Goal: Find specific page/section: Find specific page/section

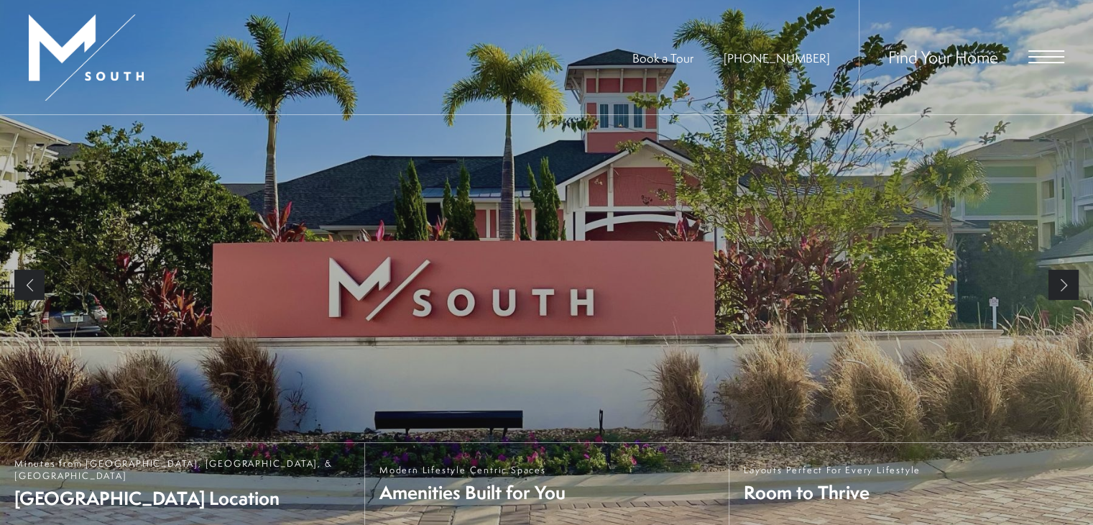
click at [1049, 54] on span "Open Menu" at bounding box center [1046, 56] width 36 height 13
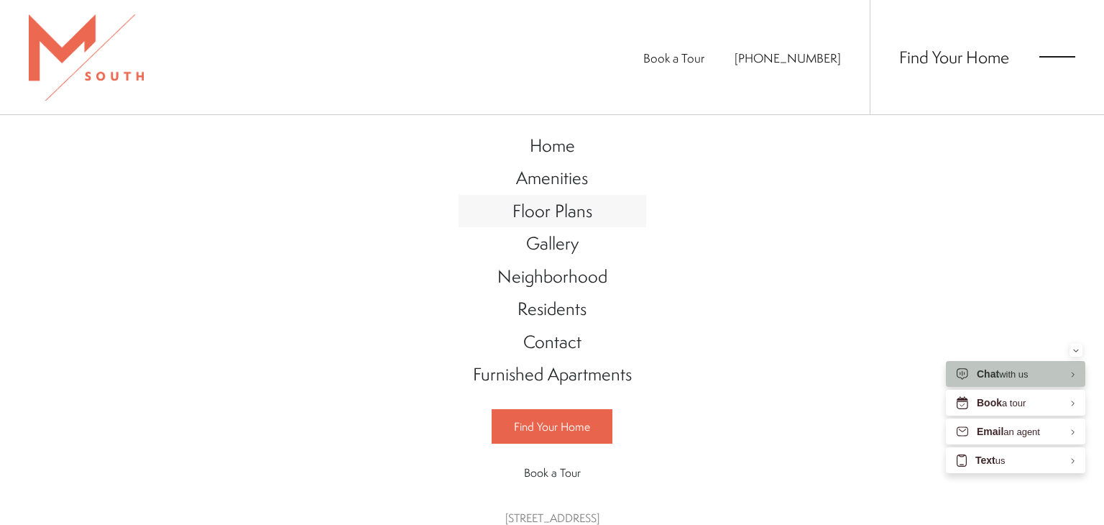
click at [540, 211] on span "Floor Plans" at bounding box center [552, 210] width 80 height 24
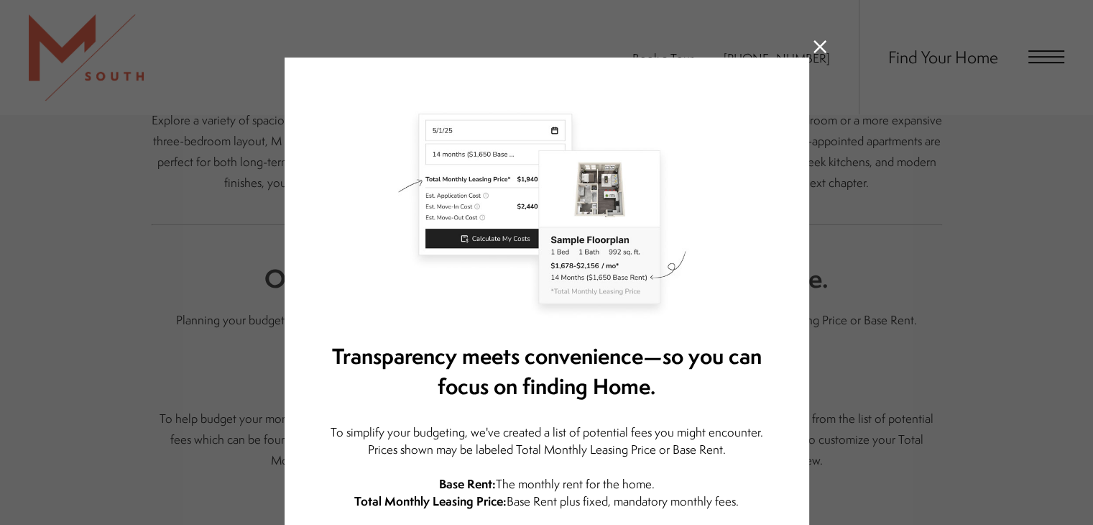
scroll to position [431, 0]
click at [814, 42] on icon at bounding box center [820, 46] width 13 height 13
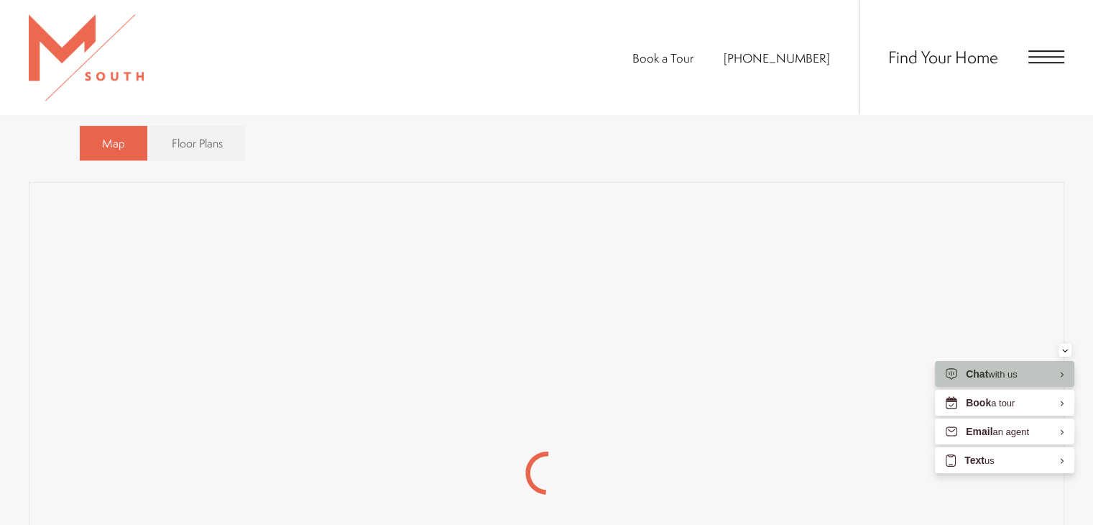
scroll to position [929, 0]
click at [208, 155] on span "Floor Plans" at bounding box center [197, 148] width 51 height 17
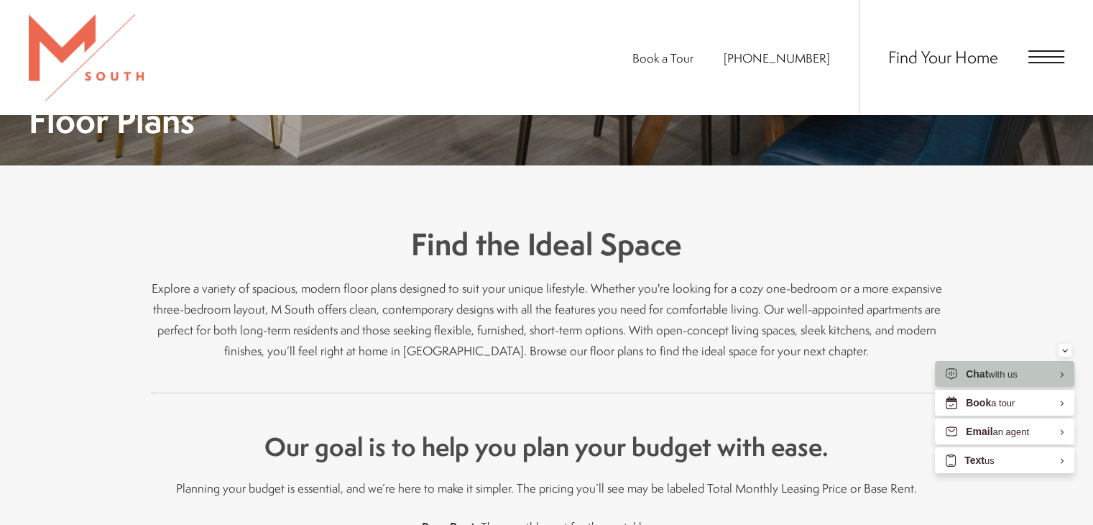
scroll to position [139, 0]
